Goal: Obtain resource: Download file/media

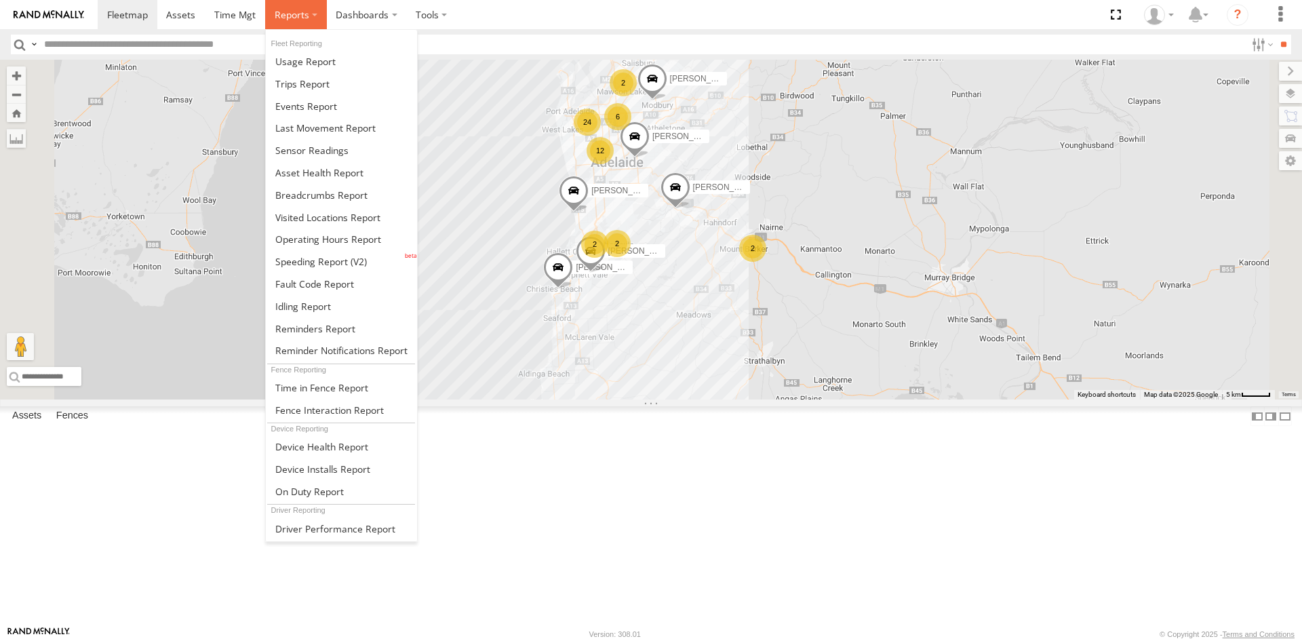
click at [282, 25] on label at bounding box center [296, 14] width 62 height 29
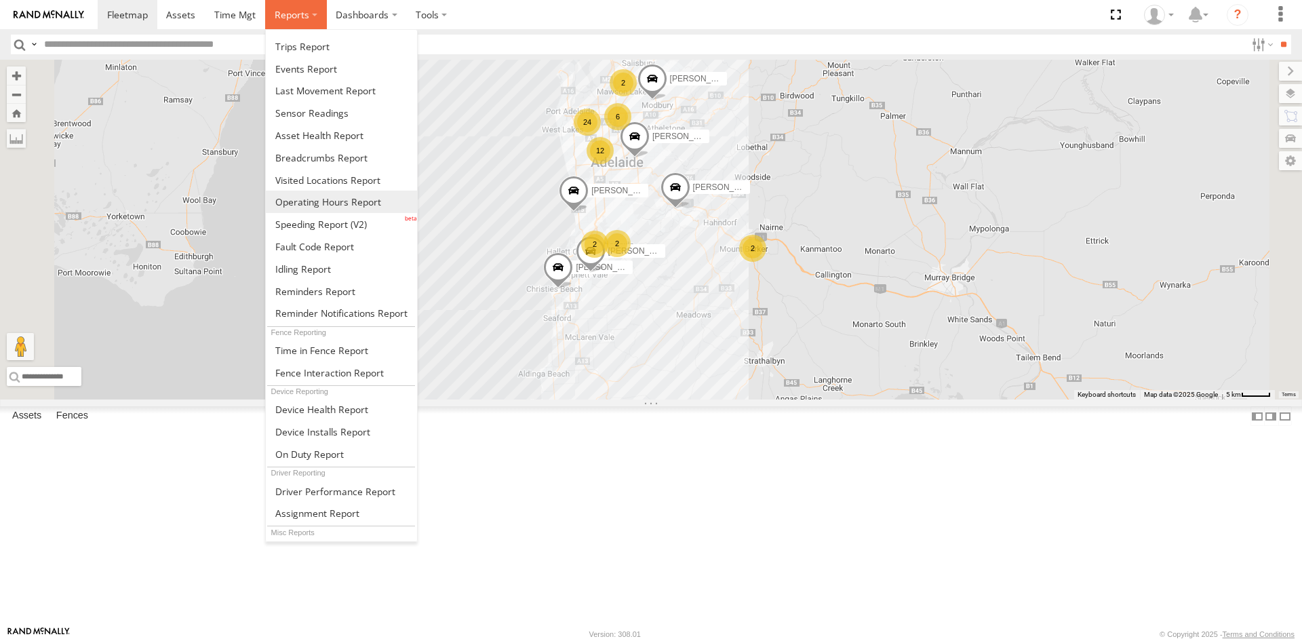
scroll to position [57, 0]
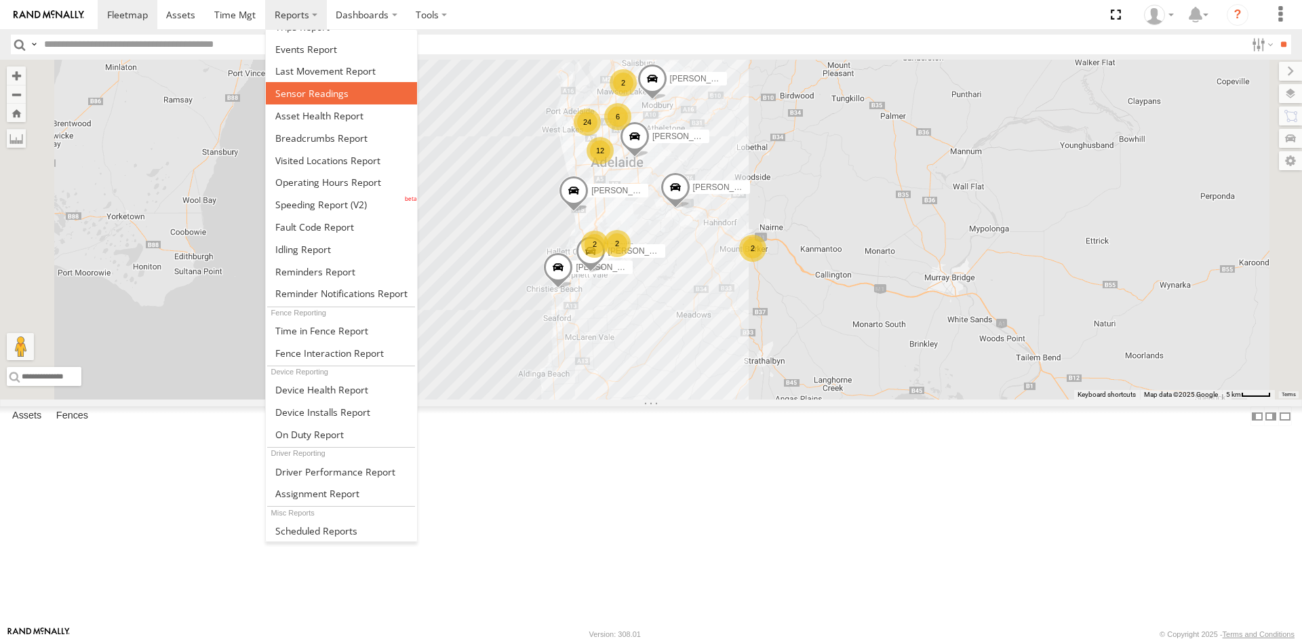
click at [321, 84] on link at bounding box center [341, 93] width 151 height 22
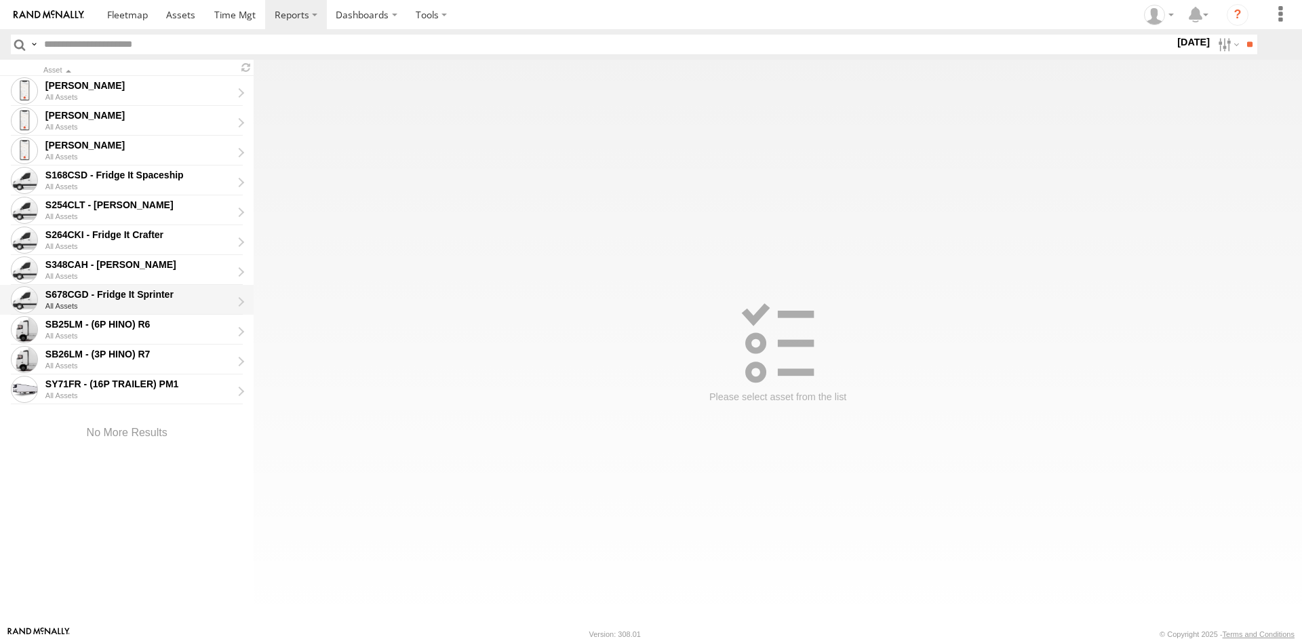
click at [126, 300] on div "S678CGD - Fridge It Sprinter" at bounding box center [138, 294] width 186 height 12
type input "**********"
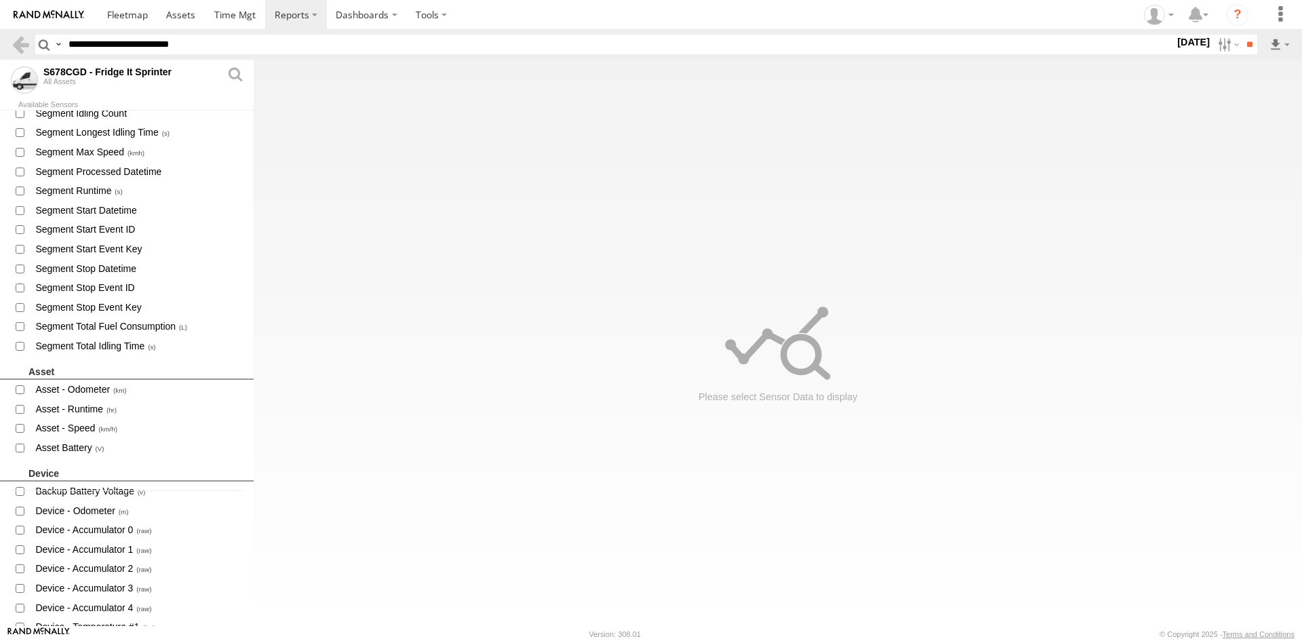
scroll to position [271, 0]
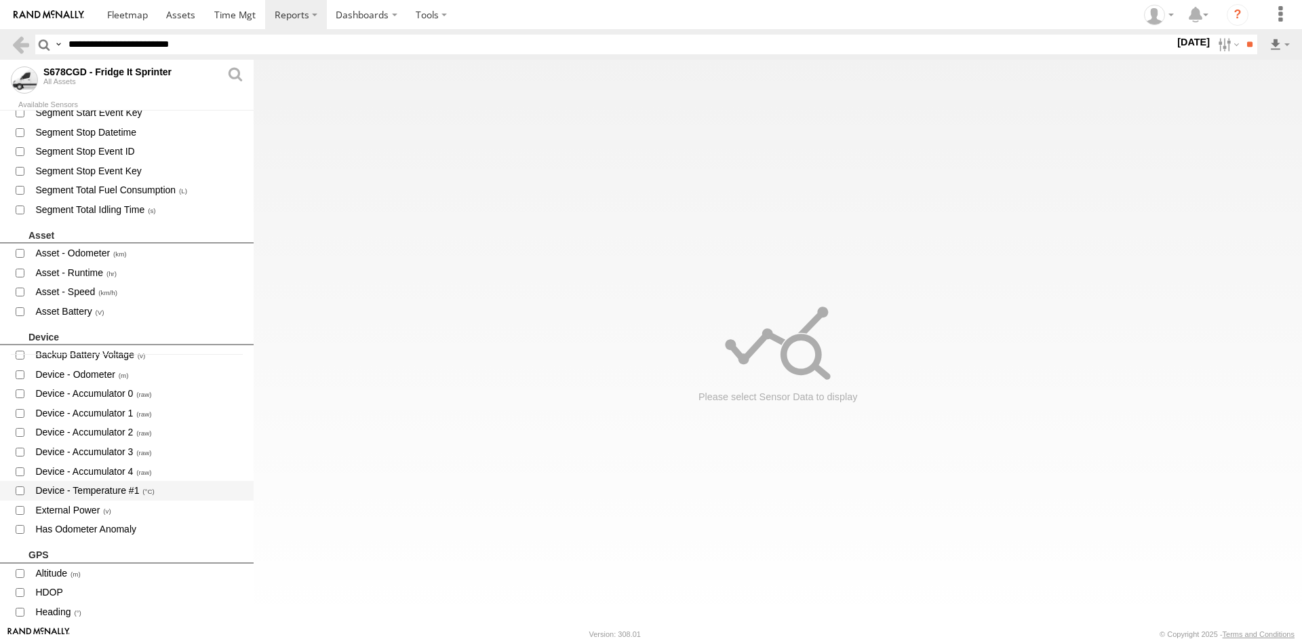
click at [117, 488] on span "Device - Temperature #1" at bounding box center [138, 490] width 209 height 17
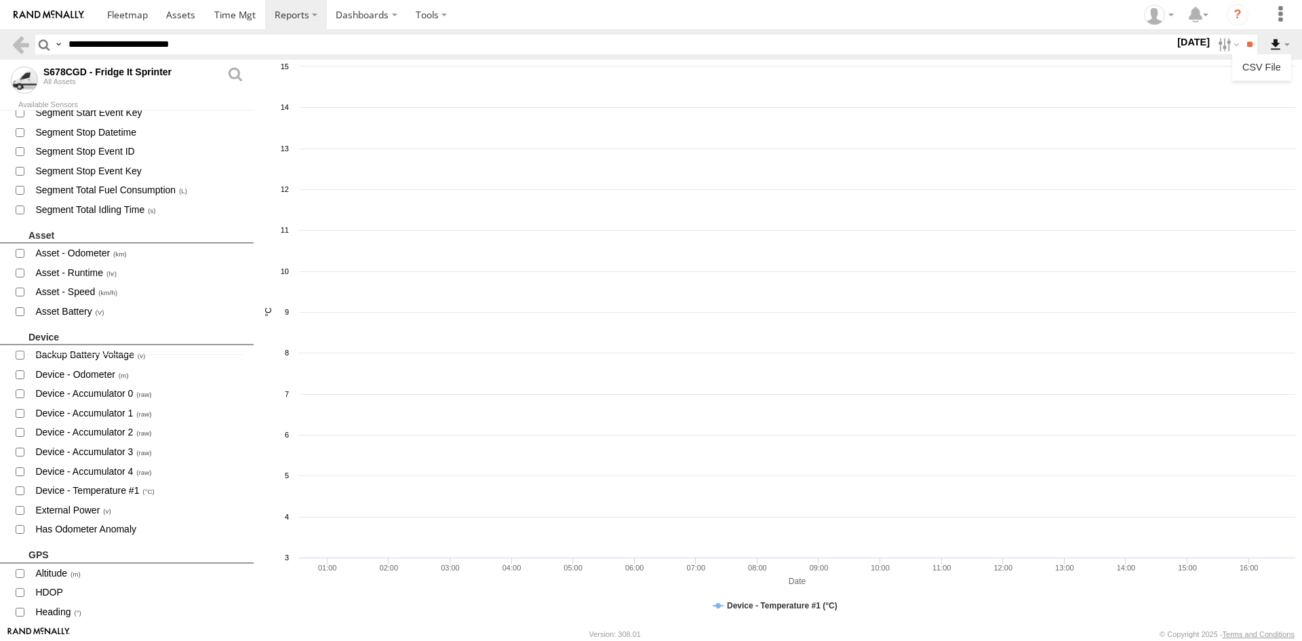
click at [1270, 47] on label at bounding box center [1279, 45] width 23 height 20
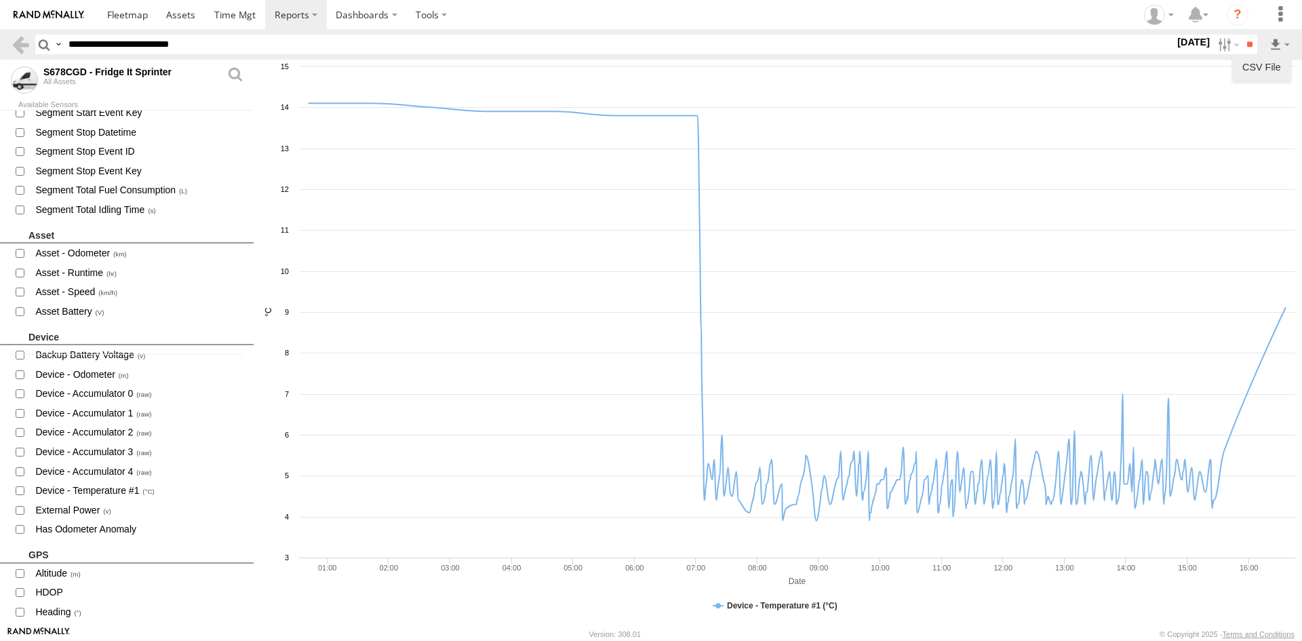
click at [1264, 66] on link "CSV File" at bounding box center [1261, 67] width 48 height 20
click at [62, 81] on div "All Assets" at bounding box center [134, 81] width 183 height 8
click at [26, 46] on link at bounding box center [21, 45] width 20 height 20
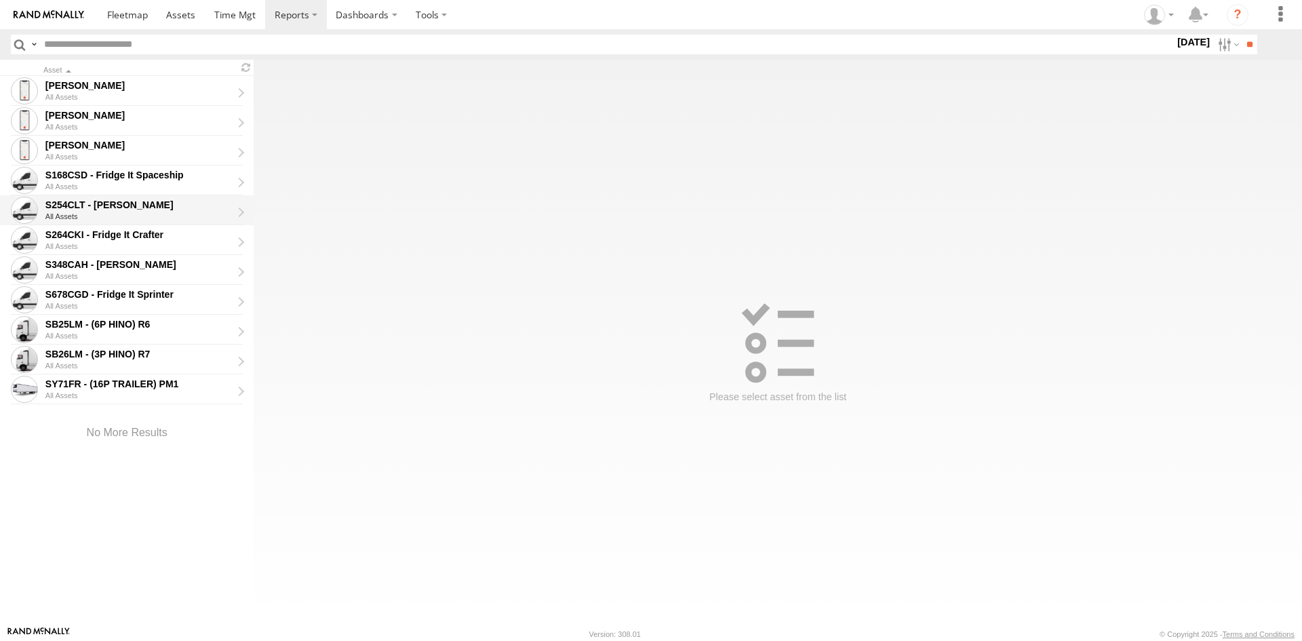
click at [134, 202] on div "S254CLT - [PERSON_NAME]" at bounding box center [138, 205] width 186 height 12
type input "**********"
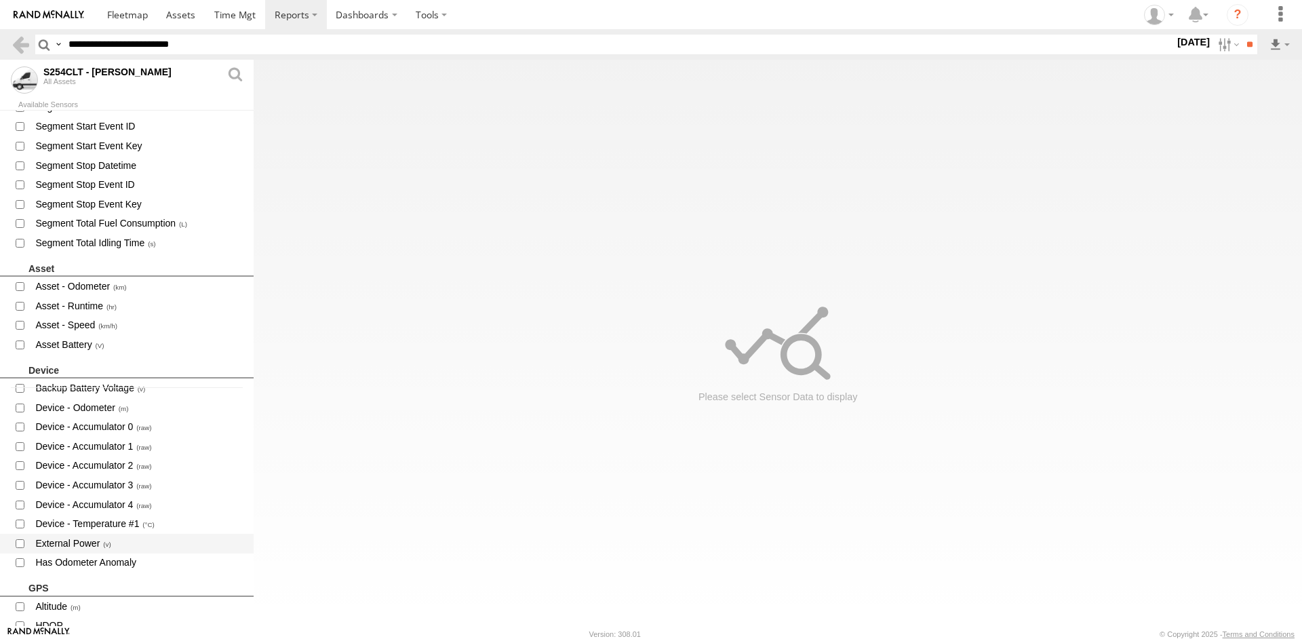
scroll to position [339, 0]
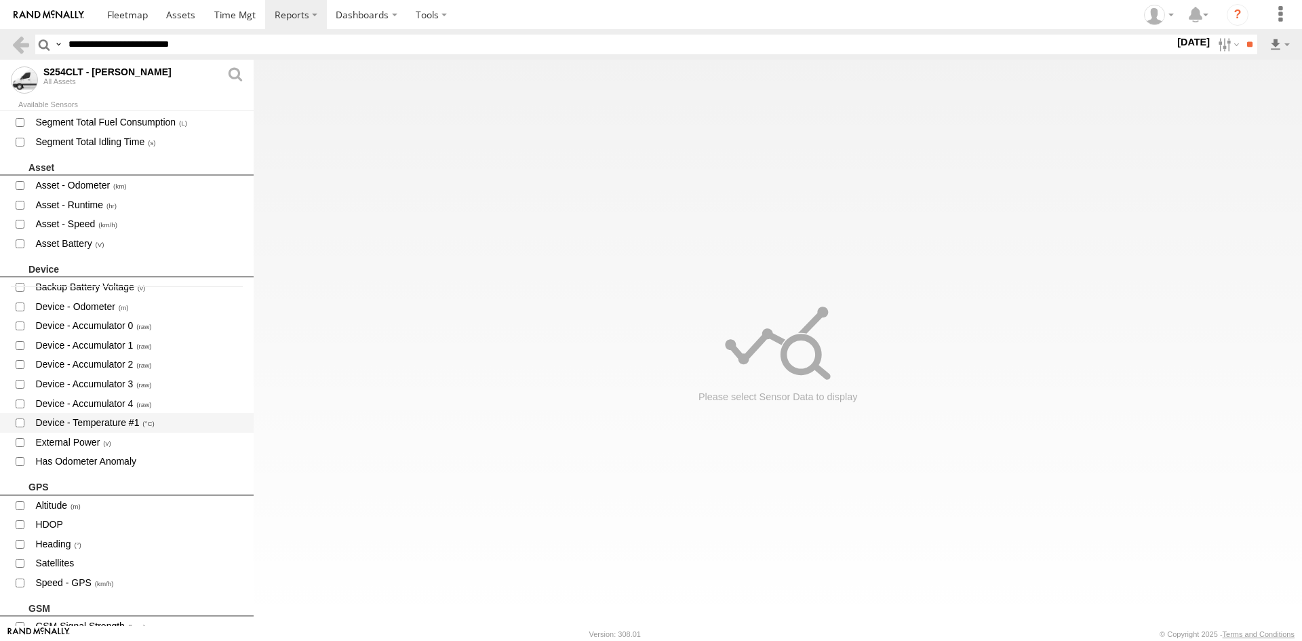
click at [98, 421] on span "Device - Temperature #1" at bounding box center [138, 422] width 209 height 17
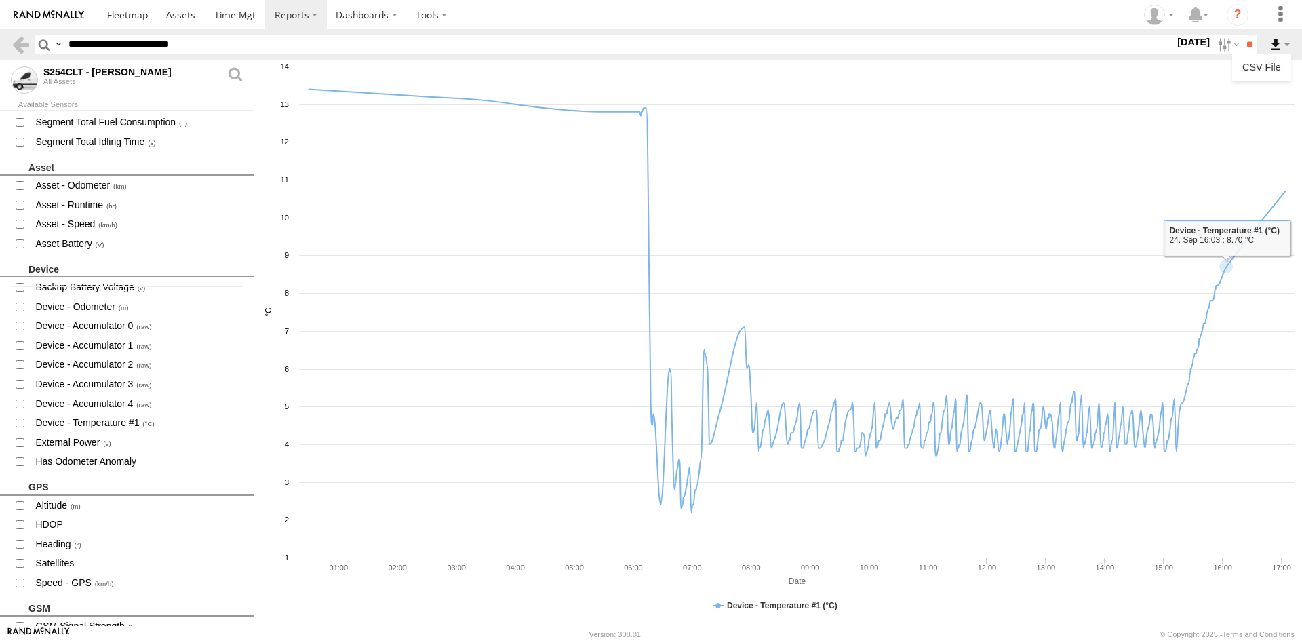
click at [1274, 47] on label at bounding box center [1279, 45] width 23 height 20
click at [1261, 60] on link "CSV File" at bounding box center [1261, 67] width 48 height 20
click at [1281, 50] on label at bounding box center [1279, 45] width 23 height 20
